Goal: Information Seeking & Learning: Learn about a topic

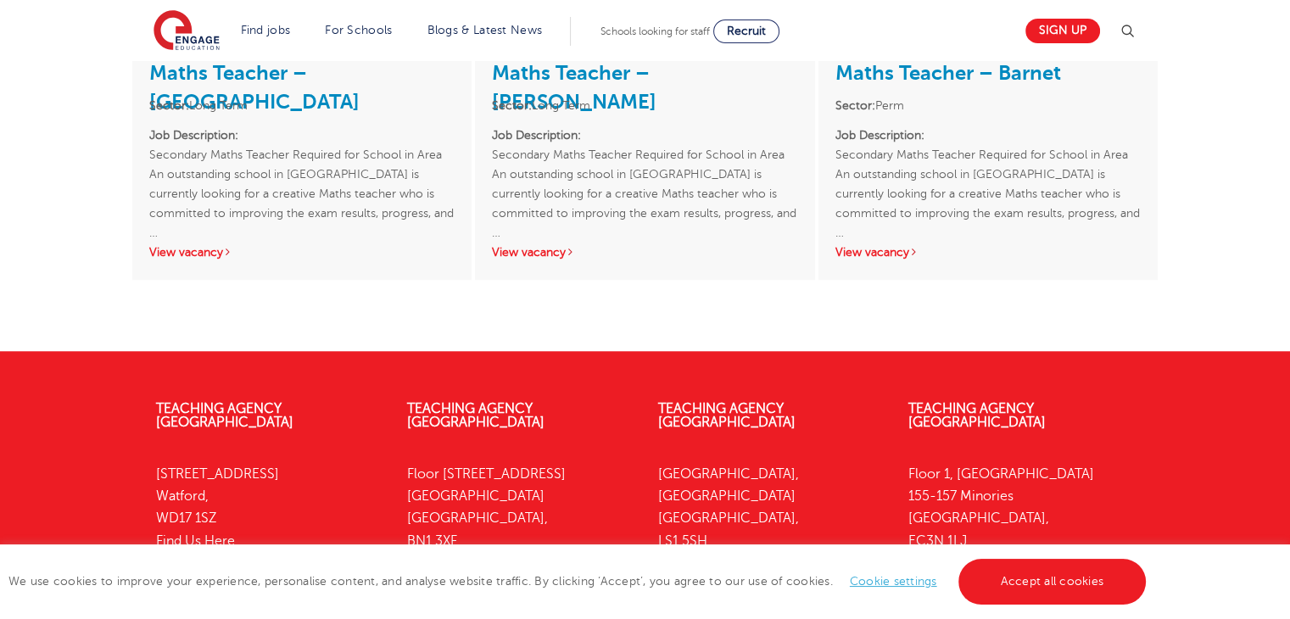
scroll to position [1751, 0]
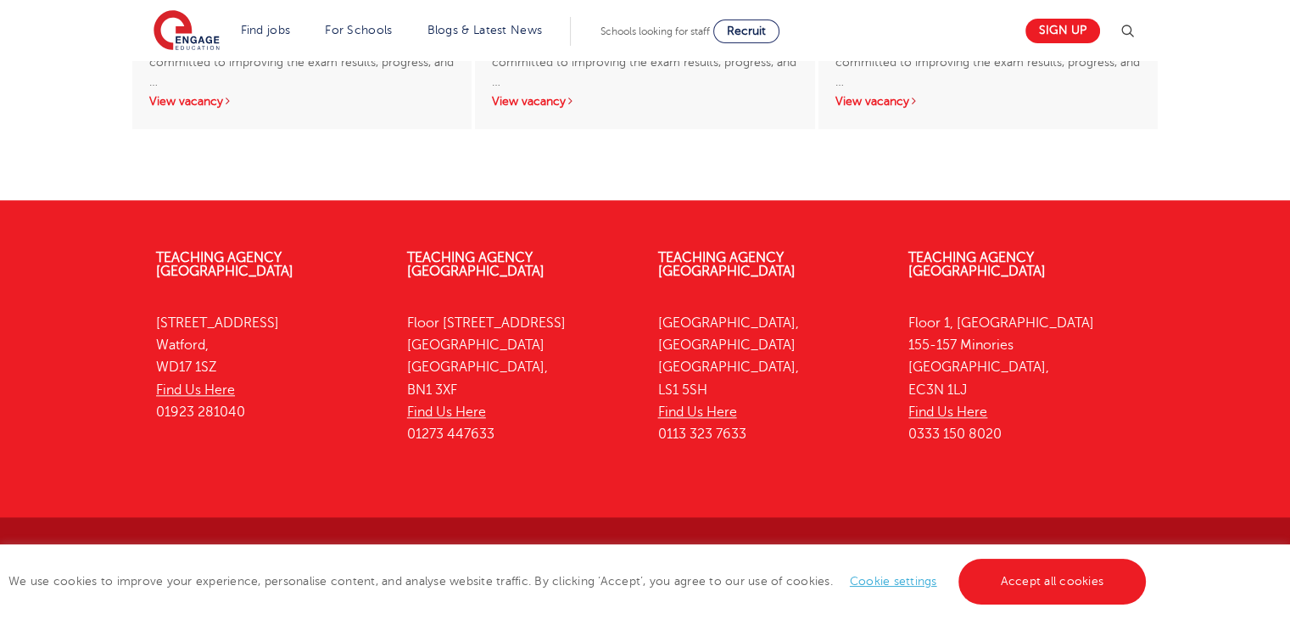
drag, startPoint x: 1301, startPoint y: 58, endPoint x: 1207, endPoint y: 503, distance: 455.0
click at [967, 250] on link "Teaching Agency [GEOGRAPHIC_DATA]" at bounding box center [976, 264] width 137 height 29
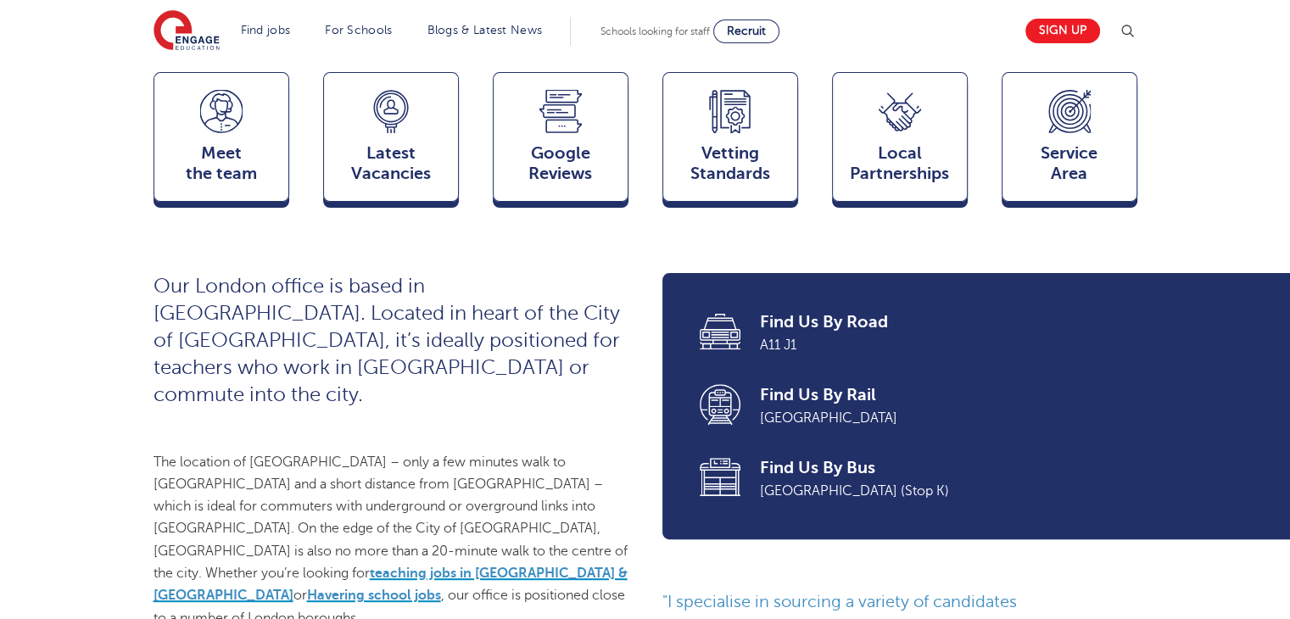
scroll to position [481, 0]
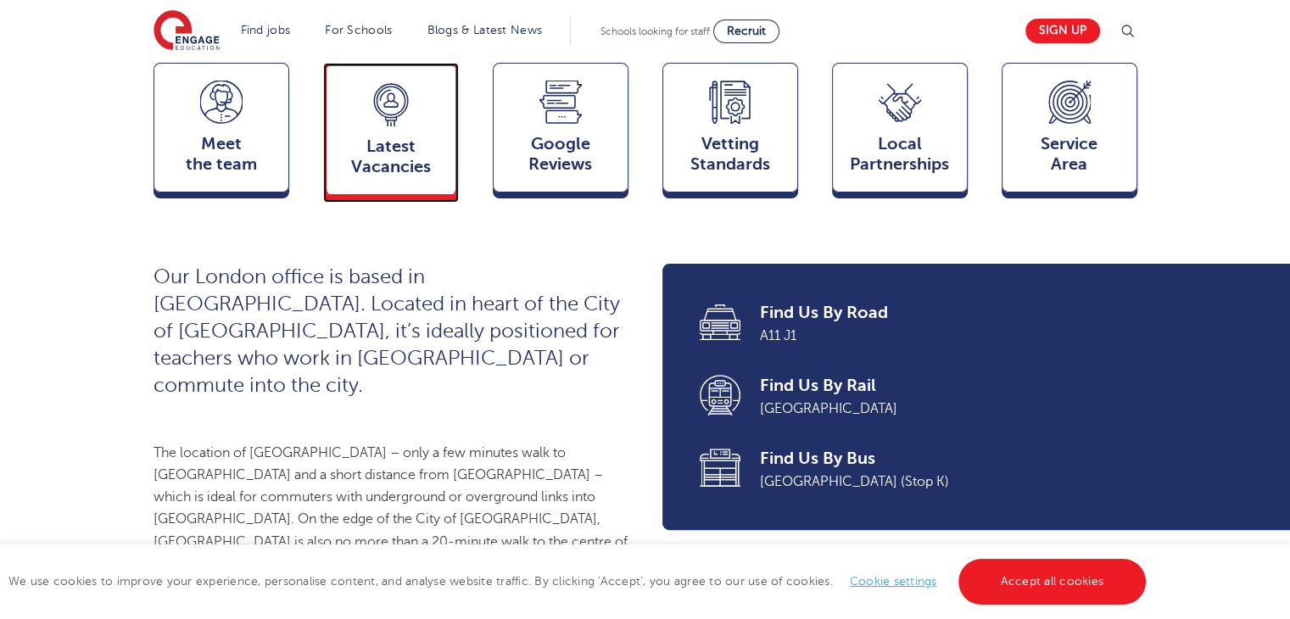
click at [411, 161] on span "Latest Vacancies" at bounding box center [391, 157] width 112 height 41
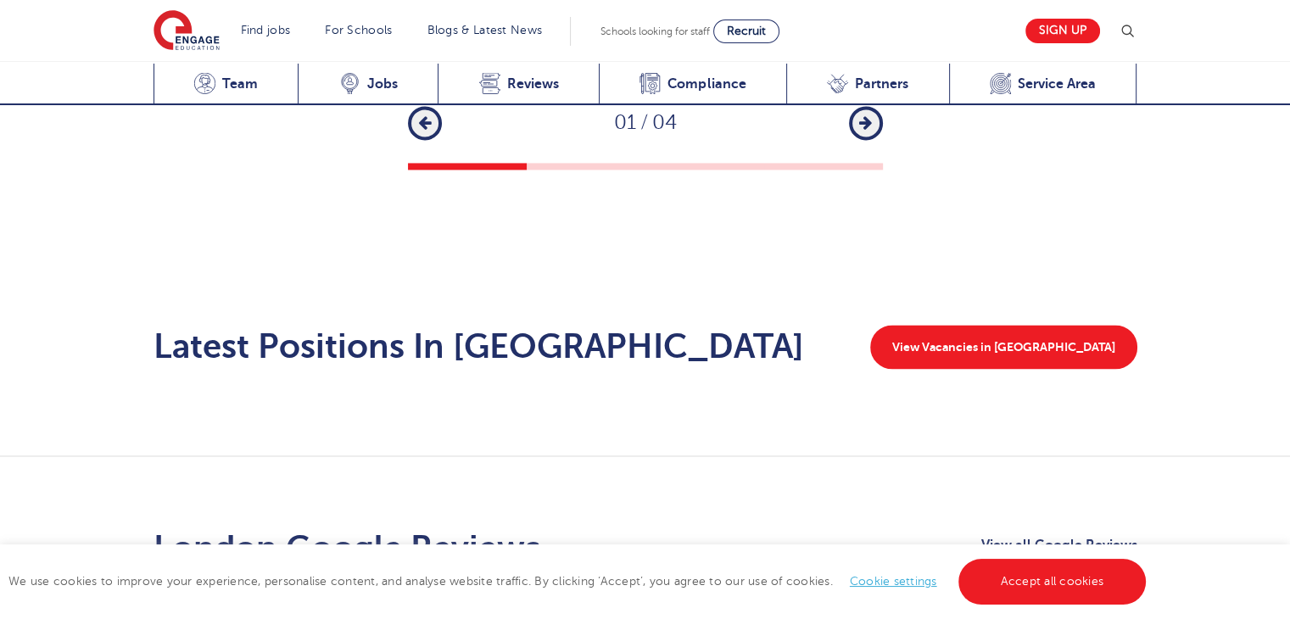
scroll to position [2646, 0]
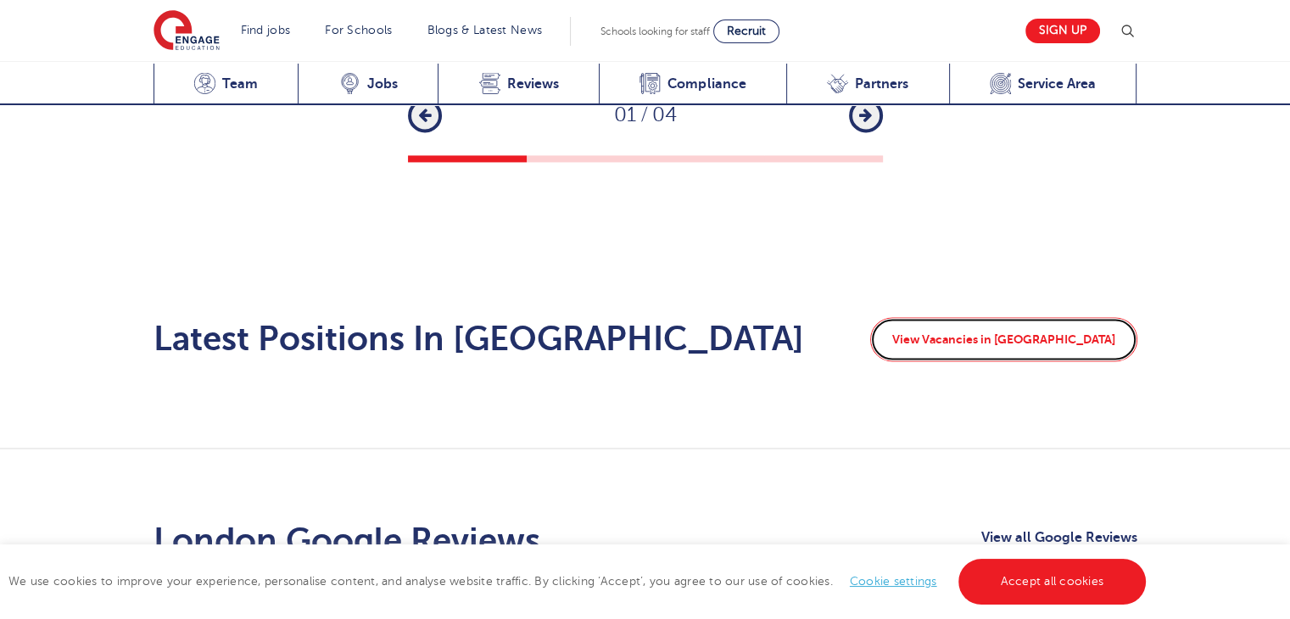
click at [1053, 317] on link "View Vacancies in [GEOGRAPHIC_DATA]" at bounding box center [1003, 339] width 267 height 44
